Goal: Task Accomplishment & Management: Complete application form

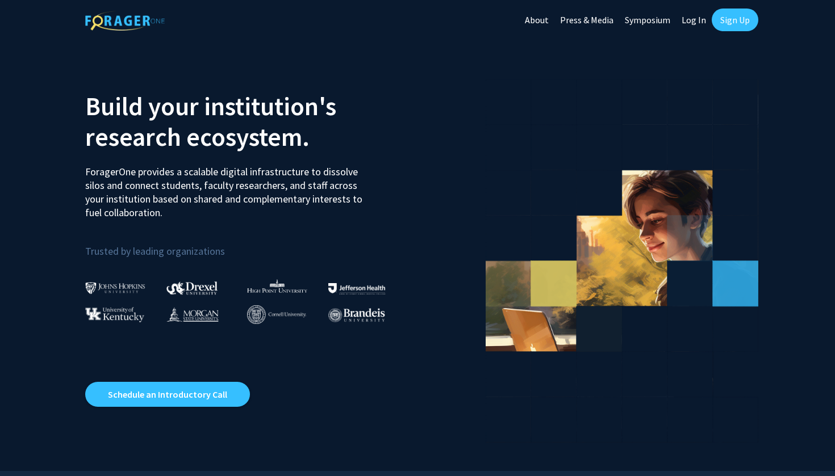
click at [729, 23] on link "Sign Up" at bounding box center [735, 20] width 47 height 23
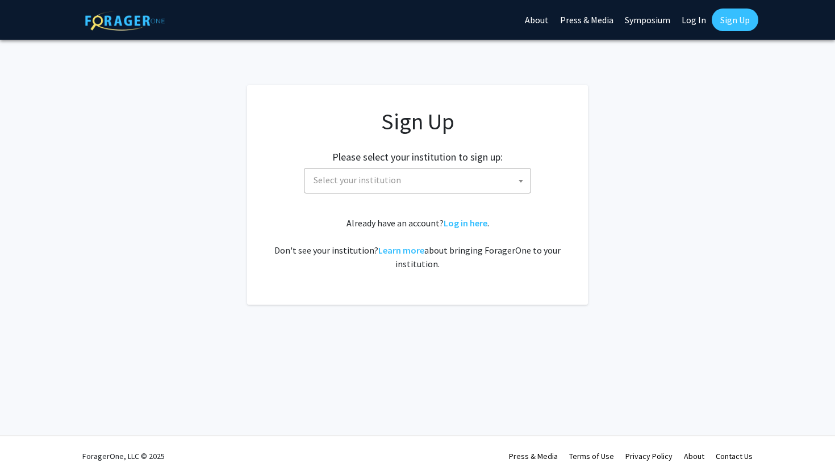
click at [455, 179] on span "Select your institution" at bounding box center [419, 180] width 221 height 23
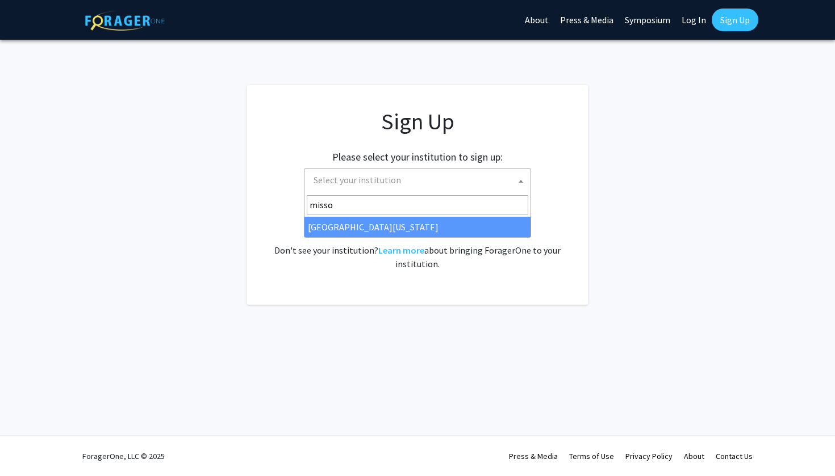
type input "misso"
select select "33"
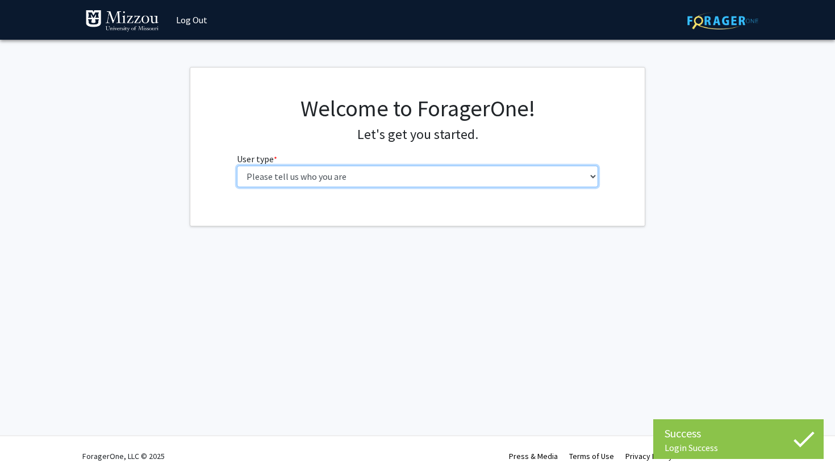
select select "1: undergrad"
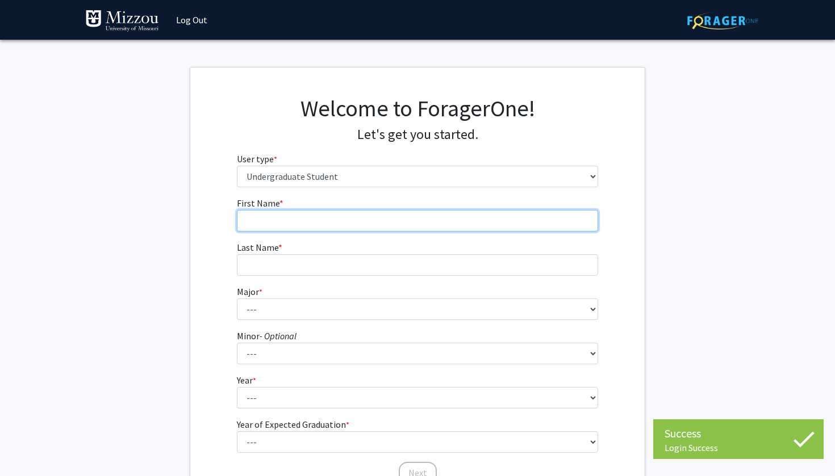
click at [514, 226] on input "First Name * required" at bounding box center [418, 221] width 362 height 22
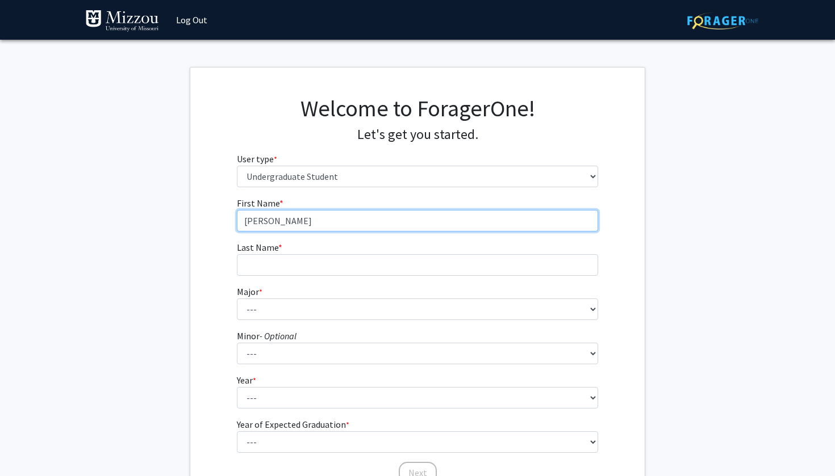
type input "James"
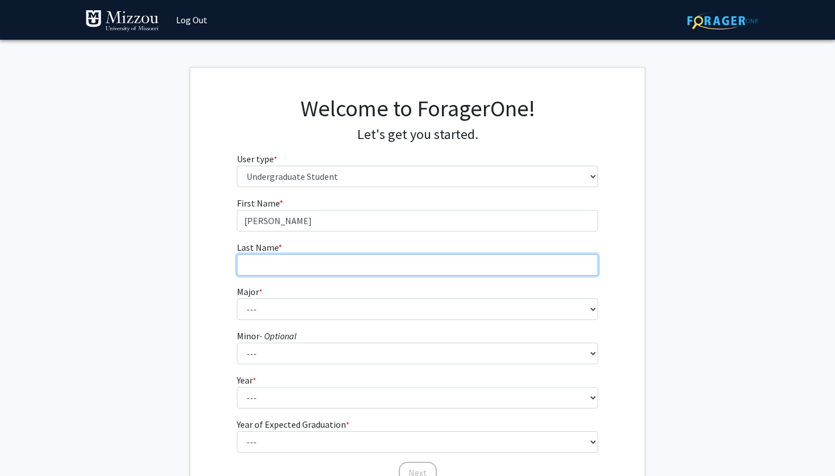
click at [476, 263] on input "Last Name * required" at bounding box center [418, 265] width 362 height 22
type input "Estrada"
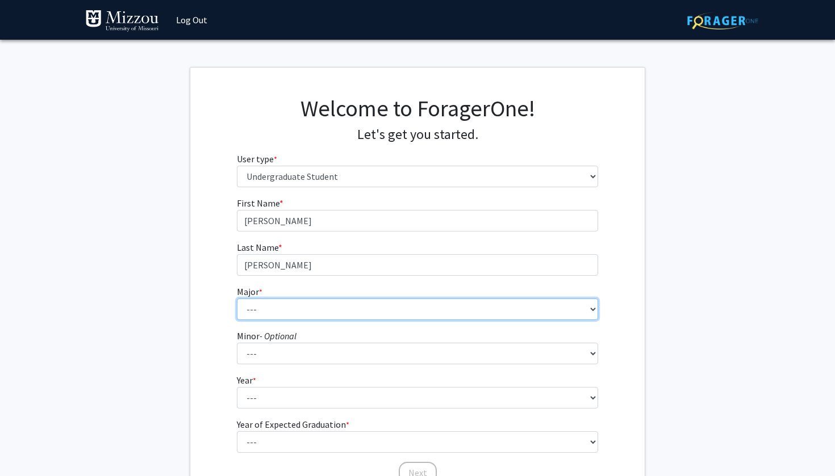
select select "17: 2505"
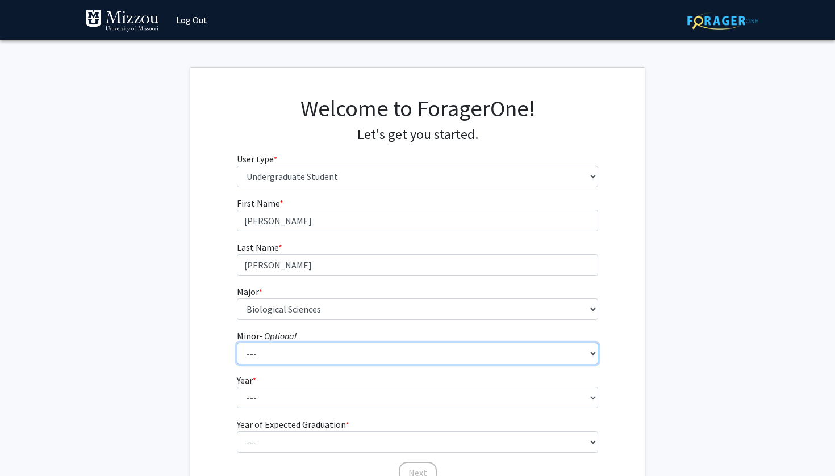
select select "95: 2051"
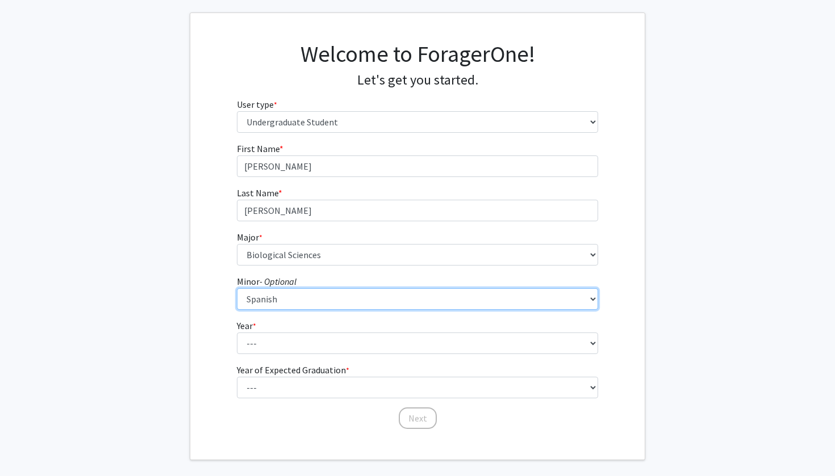
scroll to position [58, 0]
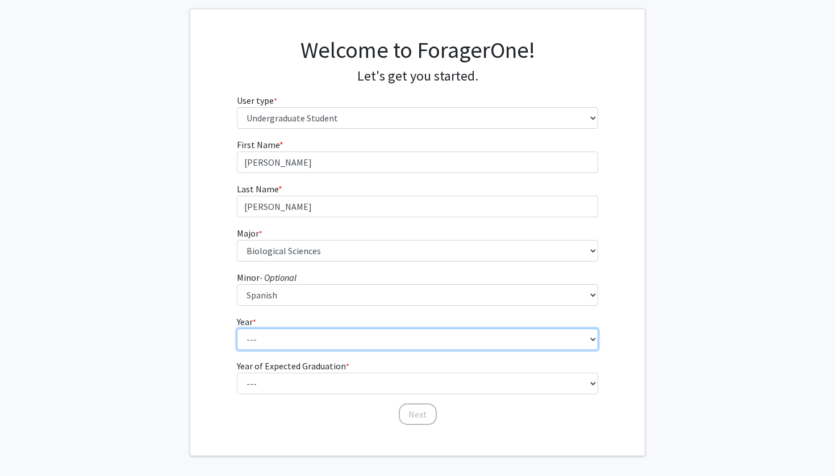
select select "1: first-year"
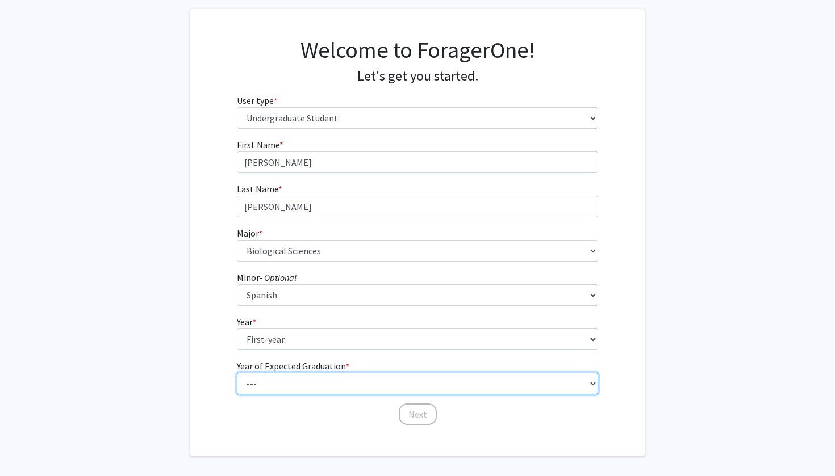
select select "5: 2029"
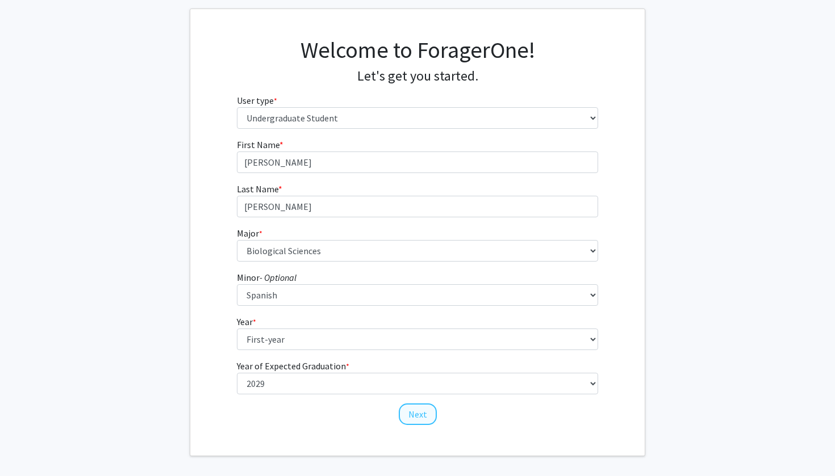
click at [413, 411] on button "Next" at bounding box center [418, 415] width 38 height 22
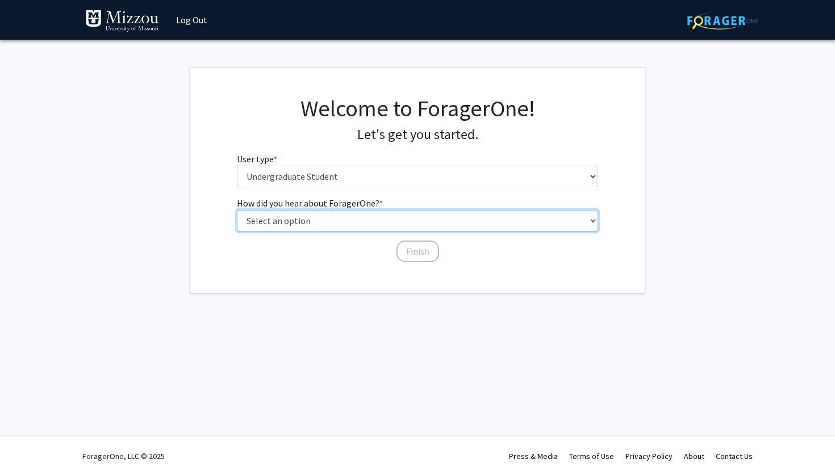
select select "3: university_website"
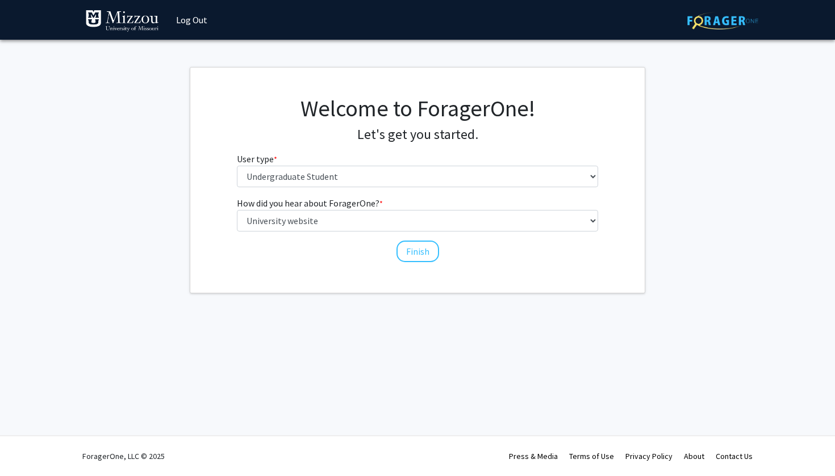
click at [431, 239] on div "How did you hear about ForagerOne? * required Select an option Peer/student rec…" at bounding box center [418, 224] width 362 height 56
click at [428, 249] on button "Finish" at bounding box center [417, 252] width 43 height 22
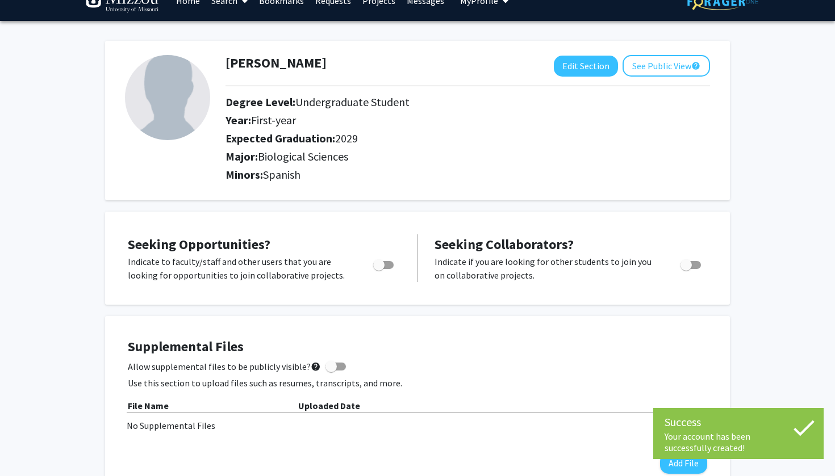
scroll to position [20, 0]
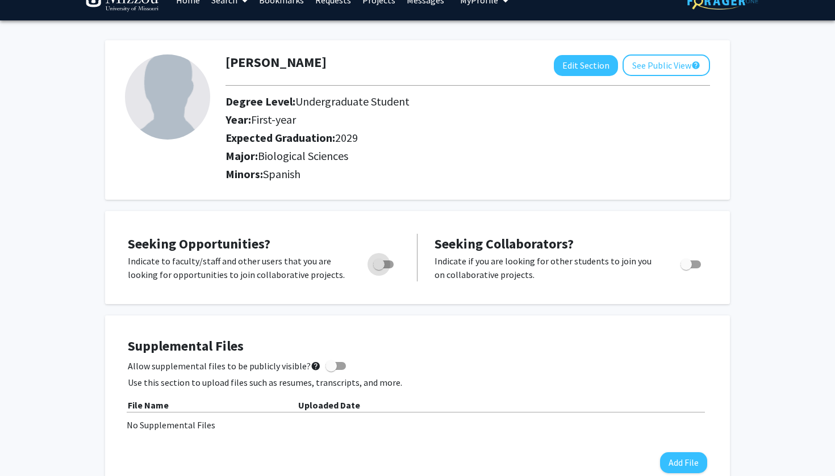
click at [375, 269] on span "Toggle" at bounding box center [378, 264] width 11 height 11
click at [378, 269] on input "Are you actively seeking opportunities?" at bounding box center [378, 269] width 1 height 1
checkbox input "true"
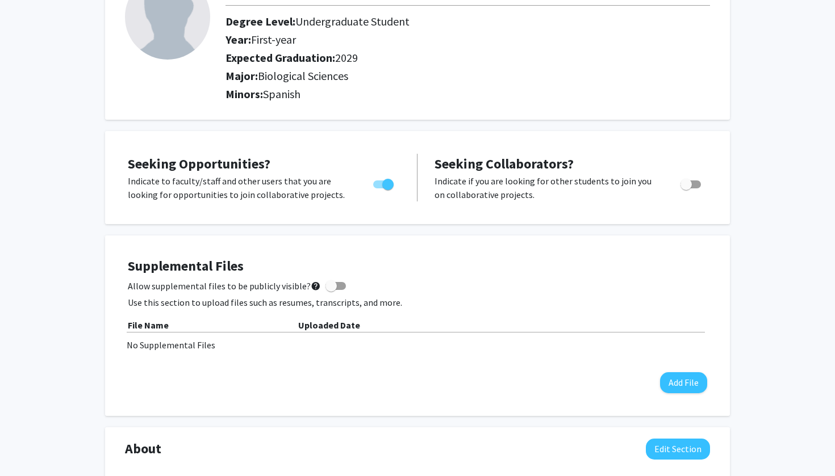
scroll to position [108, 0]
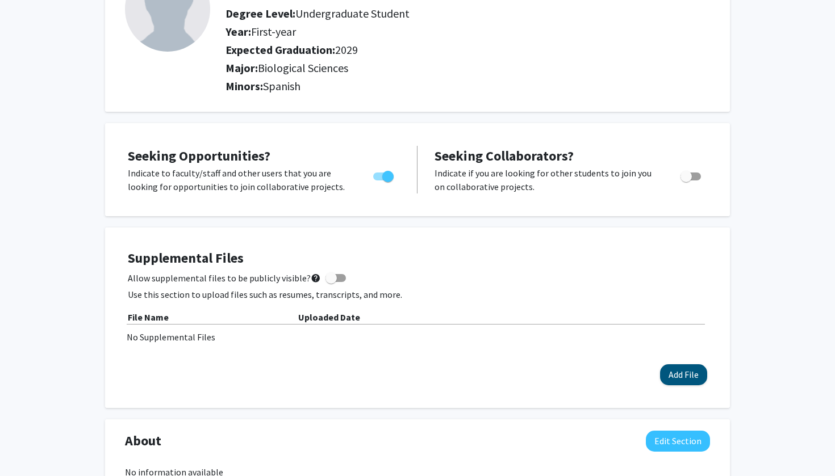
click at [680, 373] on button "Add File" at bounding box center [683, 375] width 47 height 21
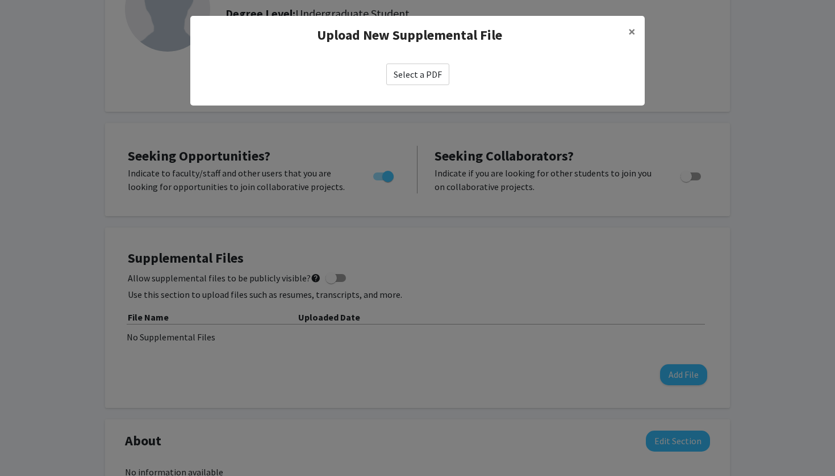
click at [418, 81] on label "Select a PDF" at bounding box center [417, 75] width 63 height 22
click at [0, 0] on input "Select a PDF" at bounding box center [0, 0] width 0 height 0
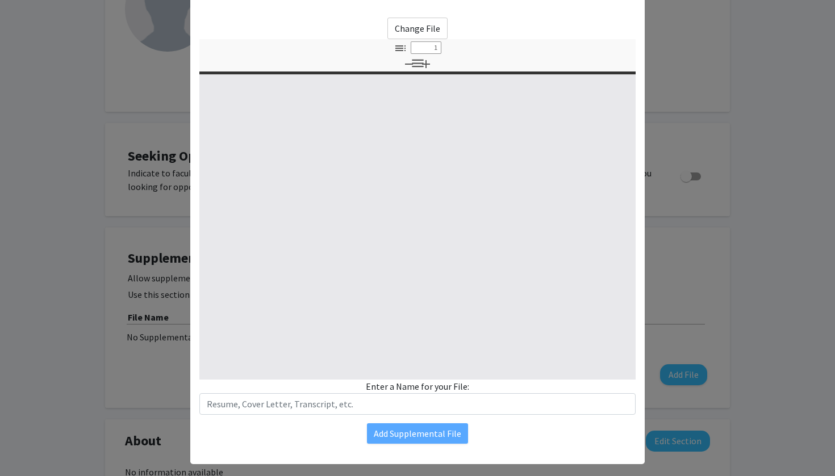
scroll to position [48, 0]
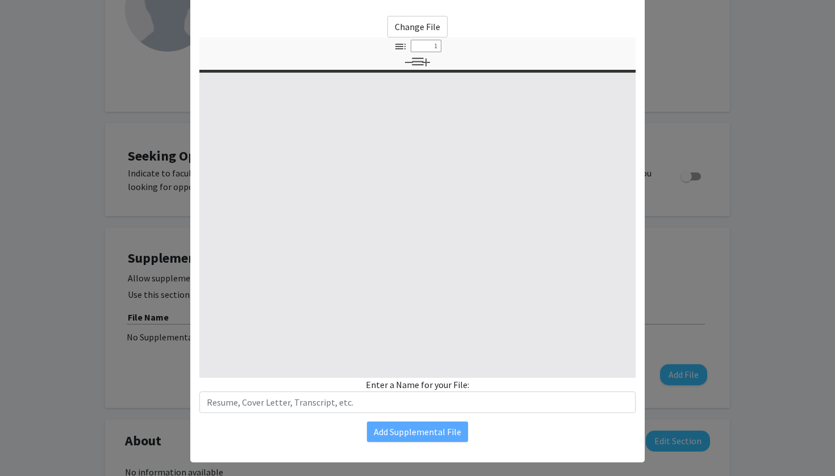
type input "0"
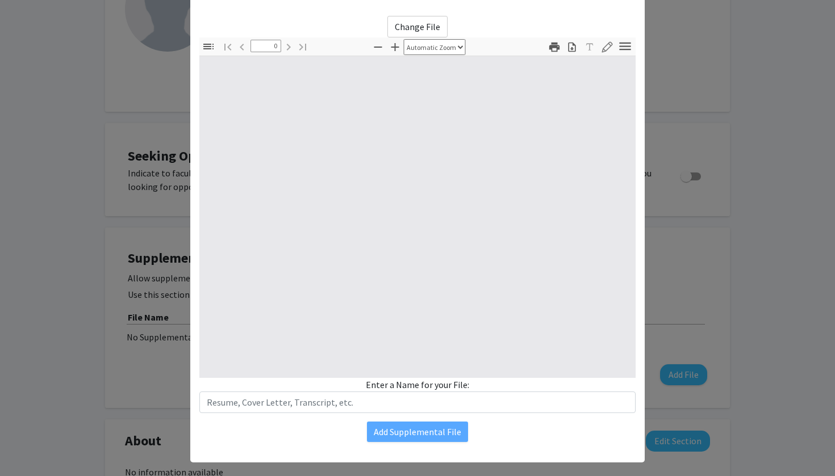
select select "custom"
type input "1"
select select "auto"
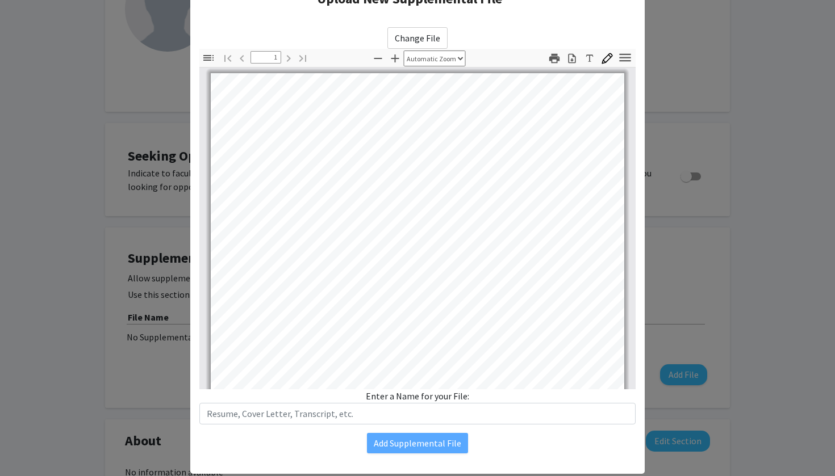
scroll to position [0, 0]
click at [413, 26] on div "Change File Thumbnails Document Outline Attachments Layers Current Outline Item…" at bounding box center [417, 240] width 454 height 445
click at [418, 37] on label "Change File" at bounding box center [417, 38] width 60 height 22
click at [0, 0] on input "Change File" at bounding box center [0, 0] width 0 height 0
type input "0"
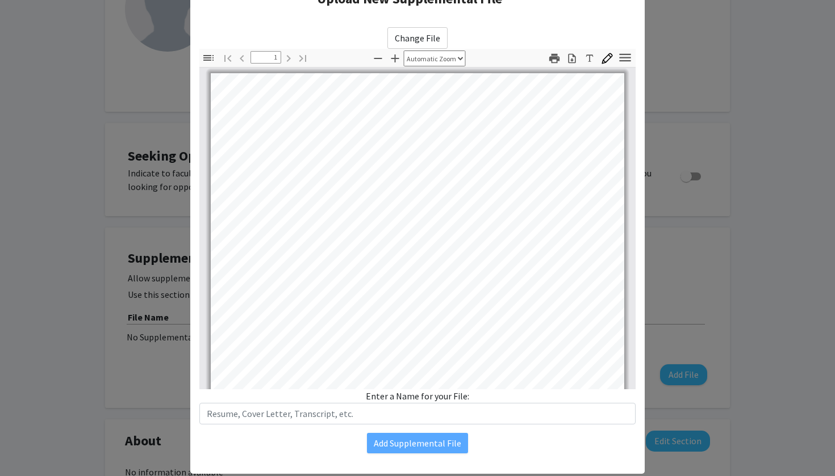
select select "custom"
type input "1"
select select "auto"
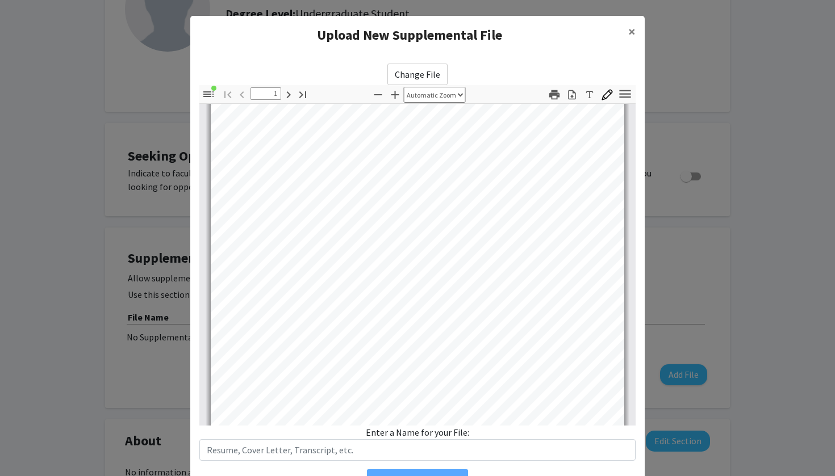
scroll to position [90, 0]
click at [424, 76] on label "Change File" at bounding box center [417, 75] width 60 height 22
click at [0, 0] on input "Change File" at bounding box center [0, 0] width 0 height 0
type input "0"
select select "custom"
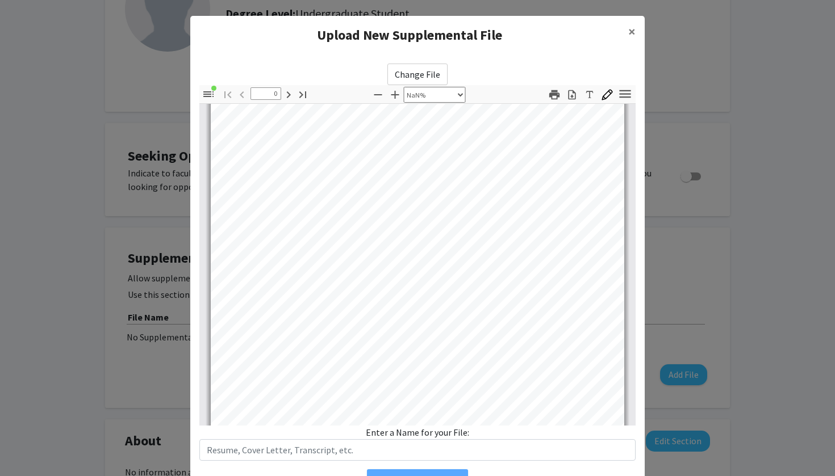
type input "1"
select select "auto"
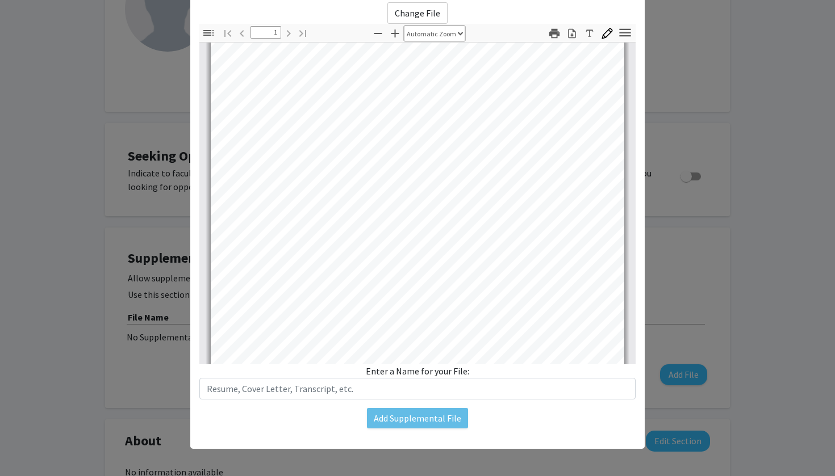
scroll to position [61, 0]
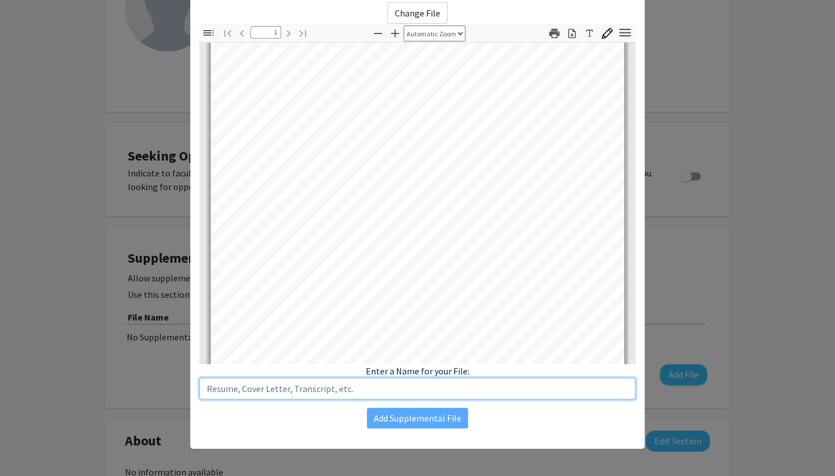
click at [441, 392] on input "text" at bounding box center [417, 389] width 436 height 22
type input "Resume"
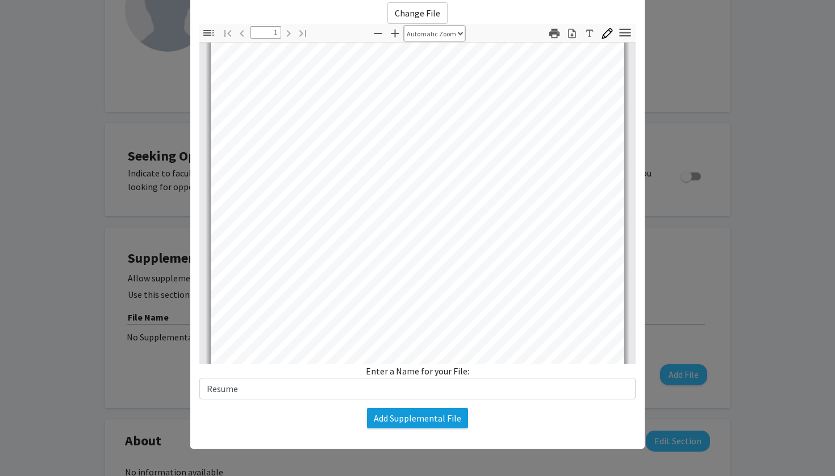
click at [454, 419] on button "Add Supplemental File" at bounding box center [417, 418] width 101 height 20
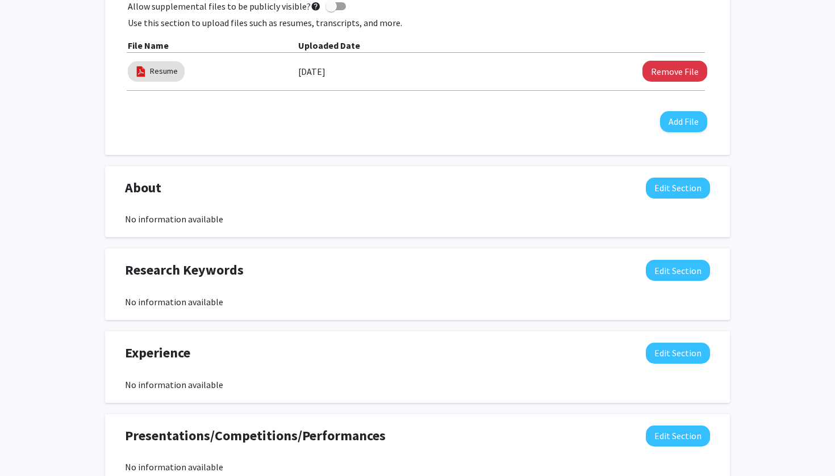
scroll to position [363, 0]
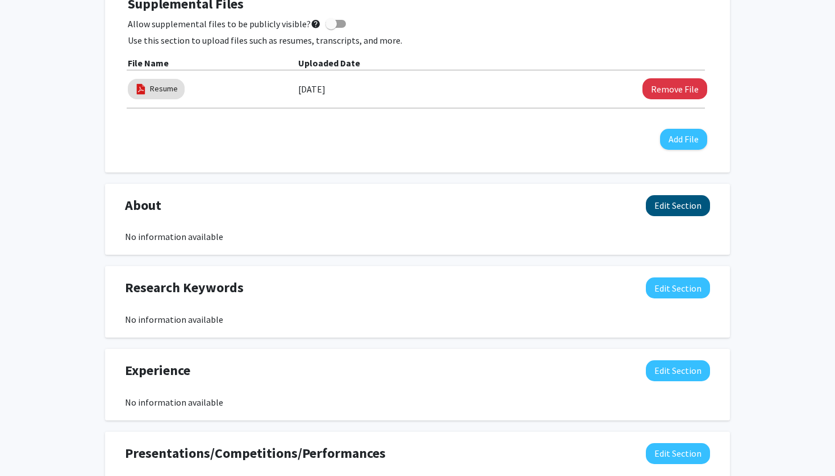
click at [688, 210] on button "Edit Section" at bounding box center [678, 205] width 64 height 21
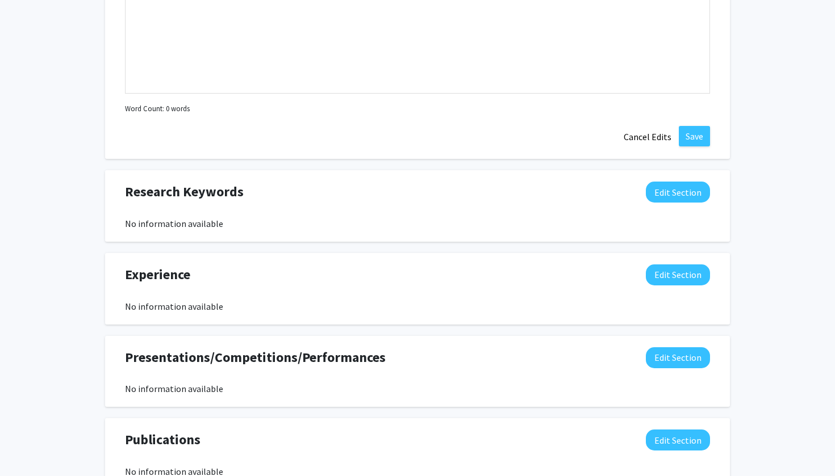
scroll to position [712, 0]
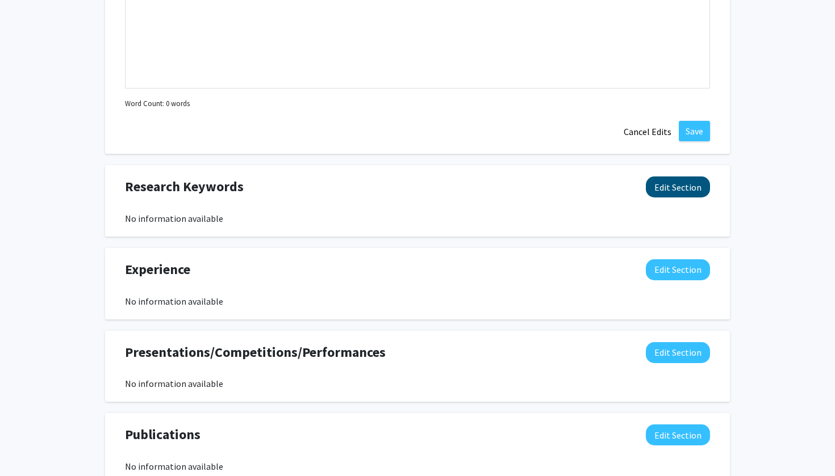
click at [691, 191] on button "Edit Section" at bounding box center [678, 187] width 64 height 21
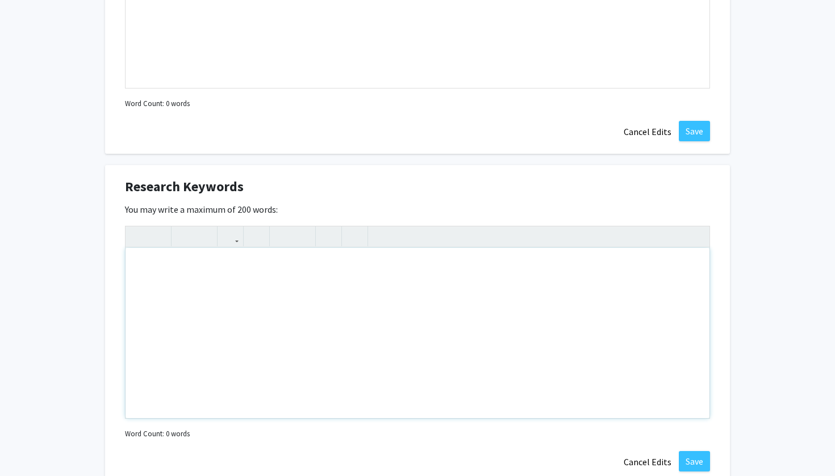
click at [554, 288] on div "Note to users with screen readers: Please deactivate our accessibility plugin f…" at bounding box center [417, 333] width 584 height 170
type textarea "E"
type textarea "Neuroscience, Biology"
click at [702, 457] on button "Save" at bounding box center [694, 461] width 31 height 20
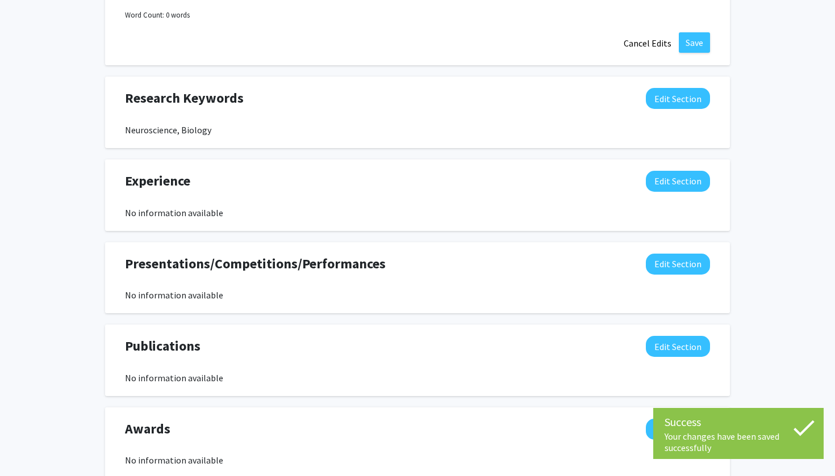
scroll to position [811, 0]
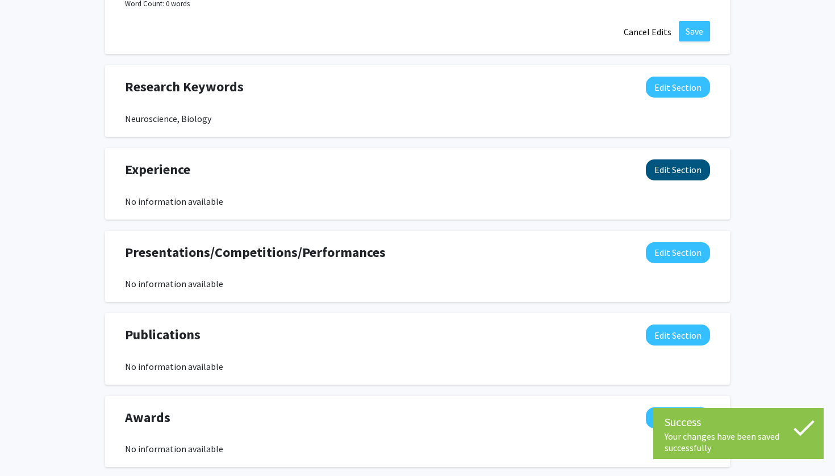
click at [667, 178] on button "Edit Section" at bounding box center [678, 170] width 64 height 21
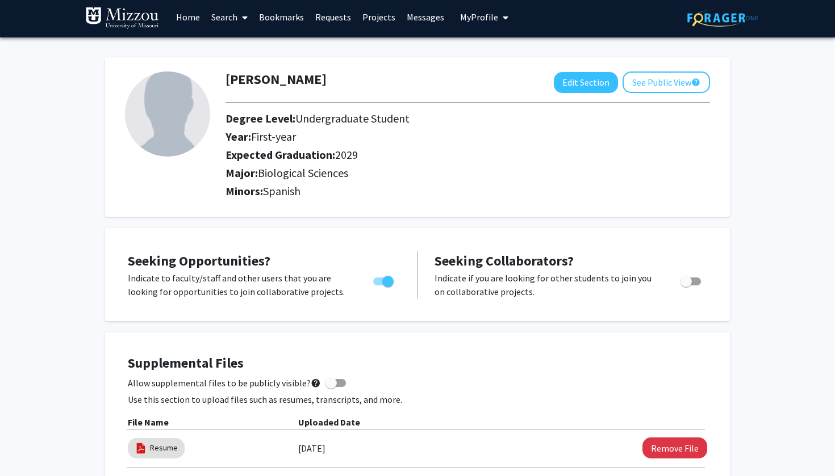
scroll to position [9, 0]
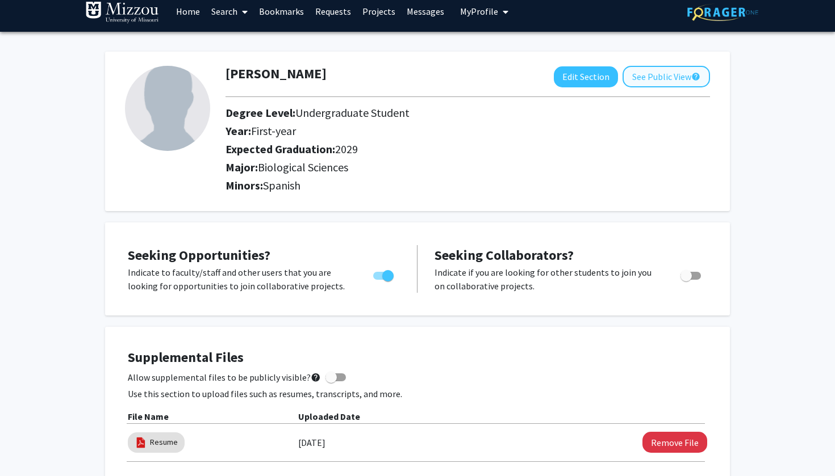
click at [646, 81] on button "See Public View help" at bounding box center [665, 77] width 87 height 22
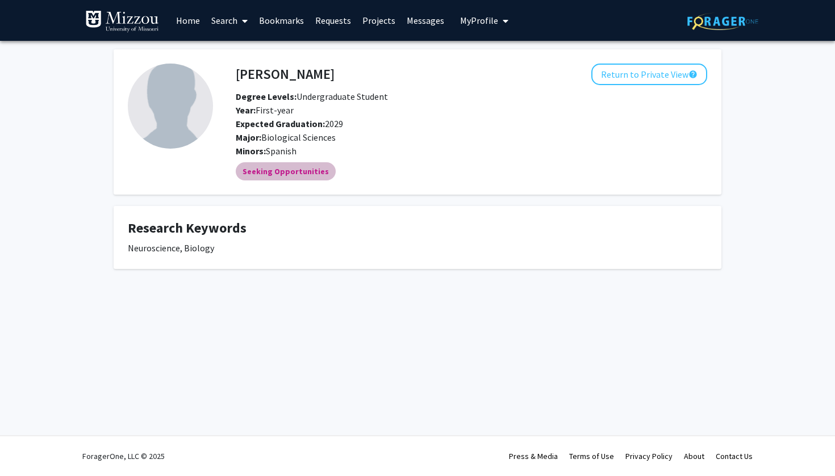
click at [303, 173] on mat-chip "Seeking Opportunities" at bounding box center [286, 171] width 100 height 18
click at [178, 20] on link "Home" at bounding box center [187, 21] width 35 height 40
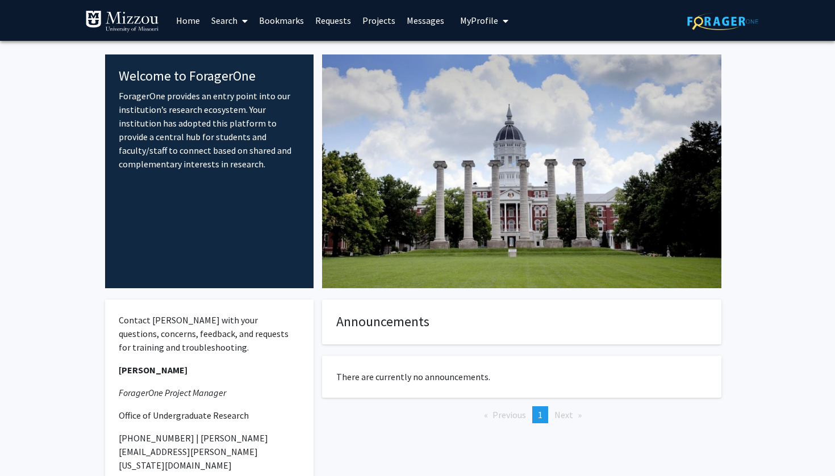
click at [380, 23] on link "Projects" at bounding box center [379, 21] width 44 height 40
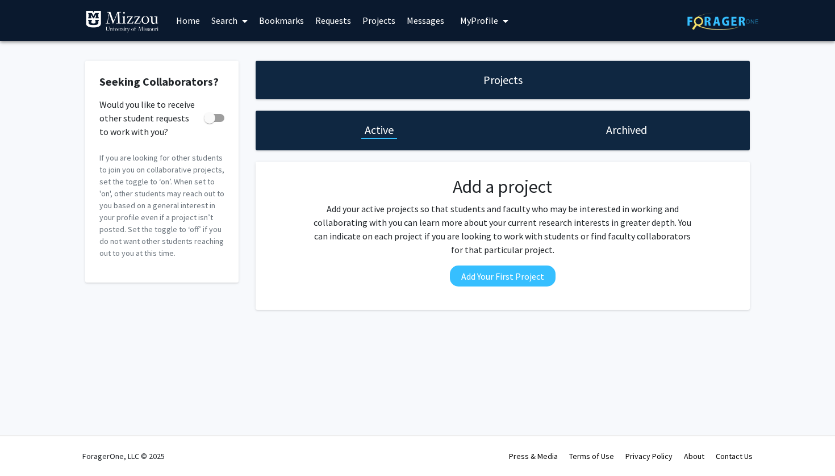
click at [222, 20] on link "Search" at bounding box center [230, 21] width 48 height 40
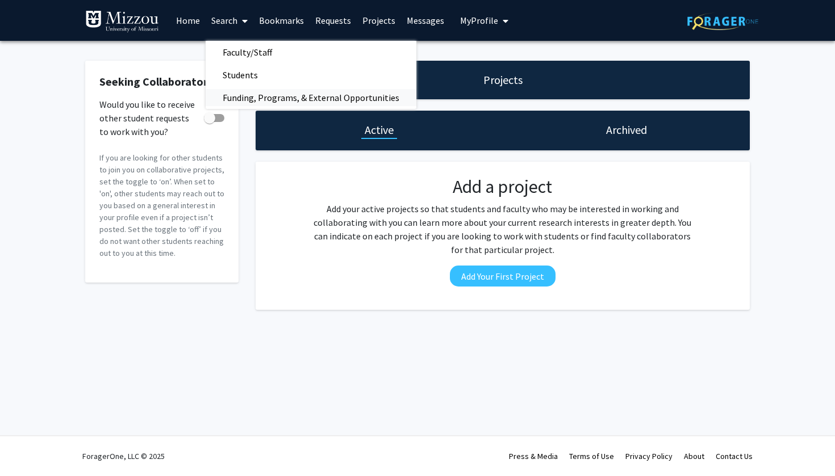
click at [246, 96] on span "Funding, Programs, & External Opportunities" at bounding box center [311, 97] width 211 height 23
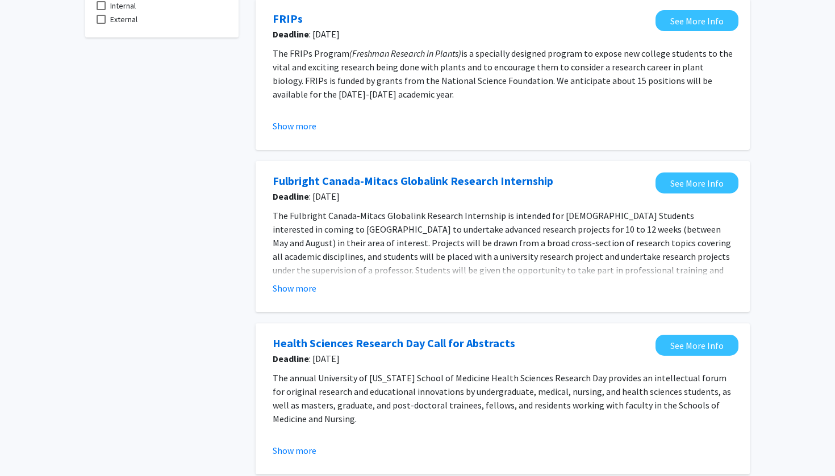
scroll to position [117, 0]
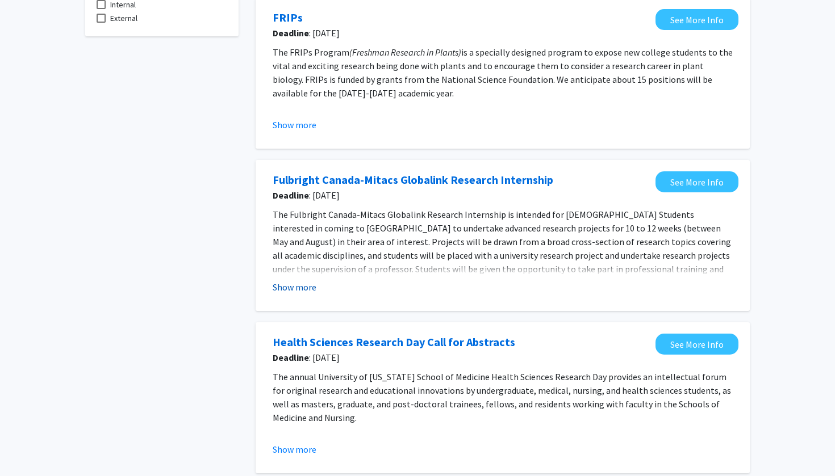
click at [306, 289] on button "Show more" at bounding box center [295, 288] width 44 height 14
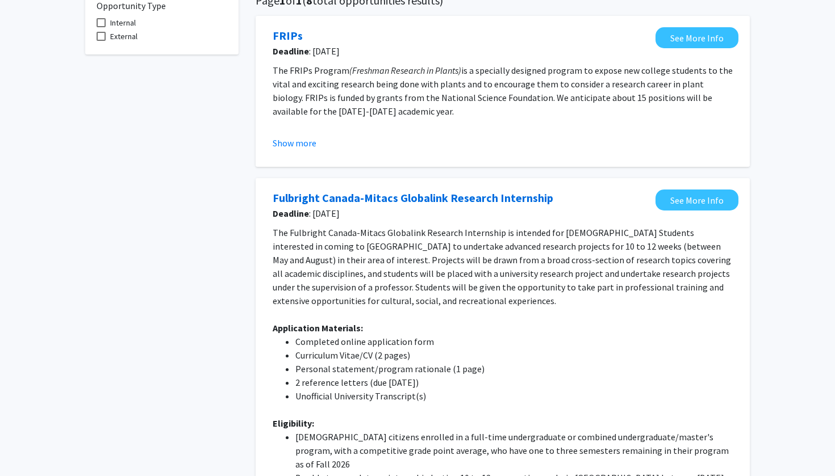
scroll to position [101, 0]
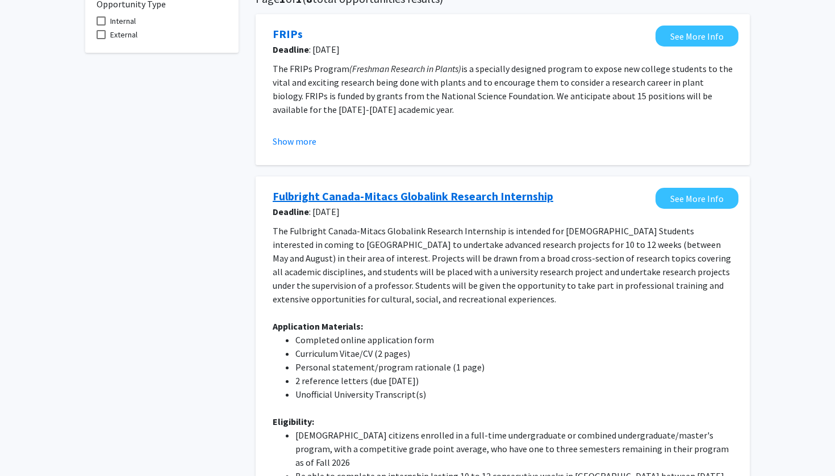
click at [489, 196] on link "Fulbright Canada-Mitacs Globalink Research Internship" at bounding box center [413, 196] width 281 height 17
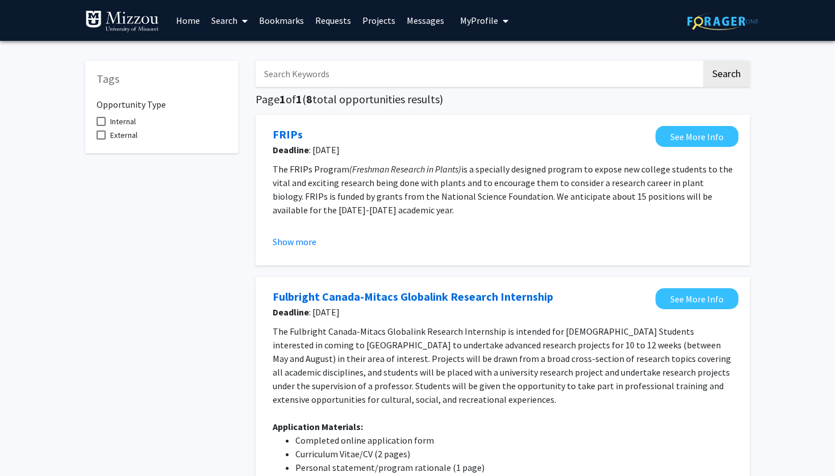
scroll to position [0, 0]
